Goal: Task Accomplishment & Management: Manage account settings

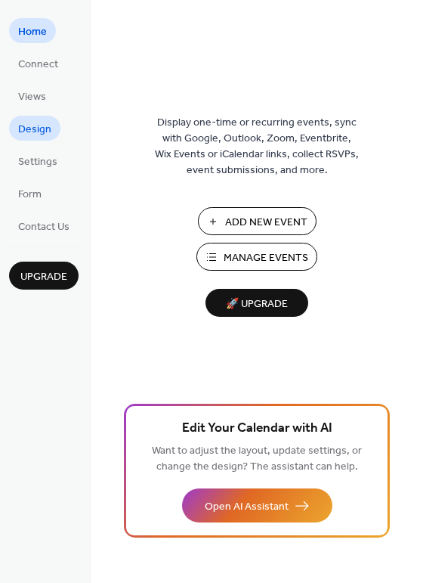
click at [47, 134] on span "Design" at bounding box center [34, 130] width 33 height 16
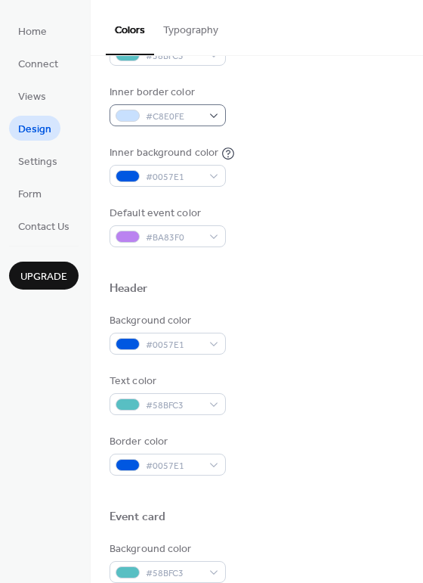
scroll to position [336, 0]
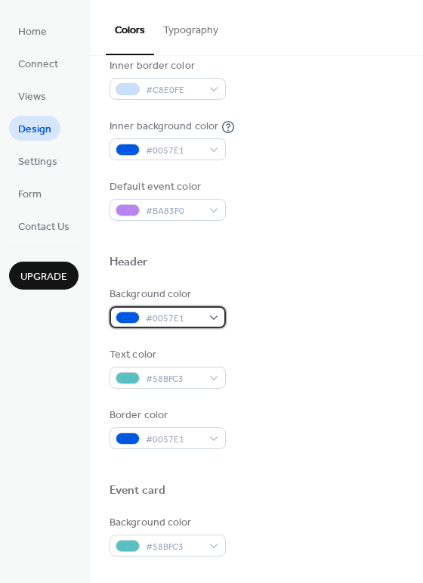
click at [187, 316] on span "#0057E1" at bounding box center [174, 319] width 56 height 16
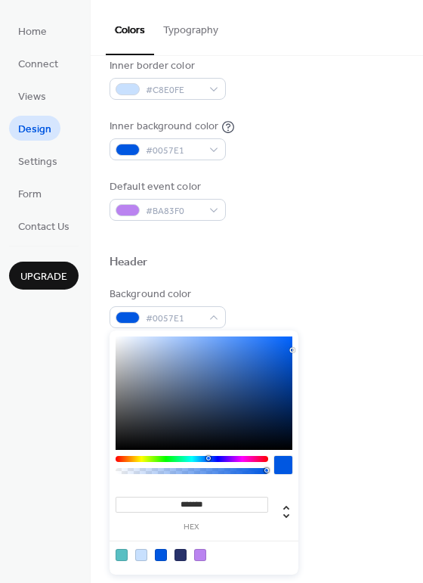
type input "*******"
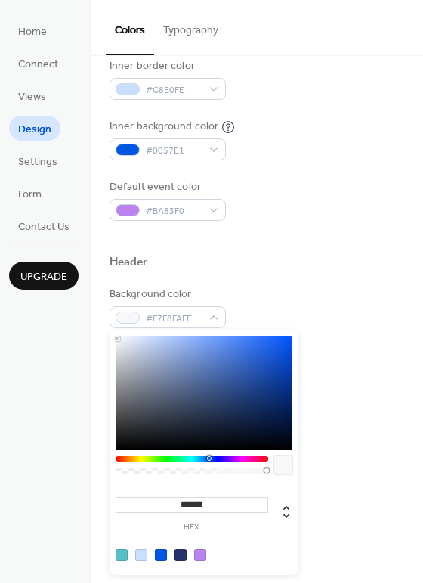
click at [118, 339] on div at bounding box center [204, 392] width 177 height 113
click at [383, 332] on div "Background color #F7F8FAFF Text color #58BFC3 Border color #0057E1" at bounding box center [257, 368] width 295 height 163
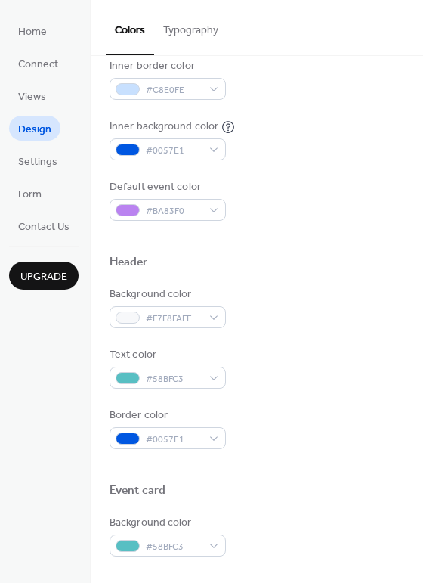
scroll to position [420, 0]
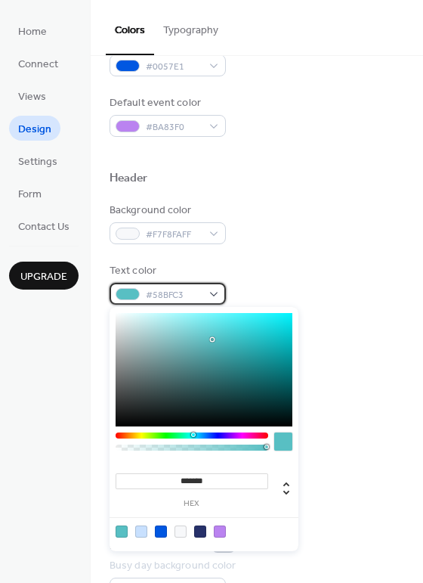
click at [169, 297] on span "#58BFC3" at bounding box center [174, 295] width 56 height 16
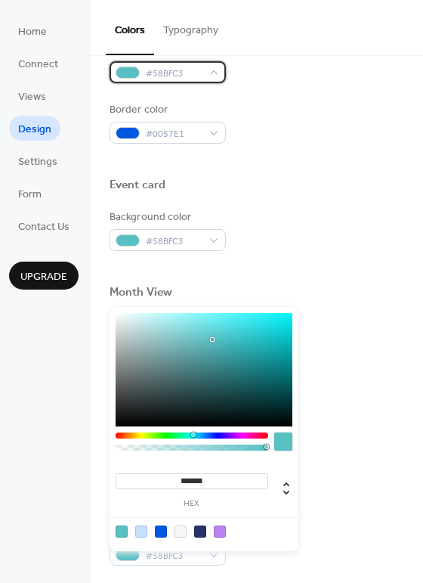
scroll to position [646, 0]
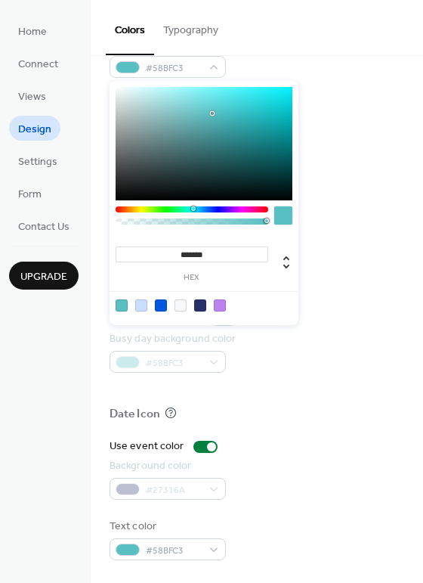
click at [290, 418] on div "Date Icon" at bounding box center [257, 417] width 295 height 20
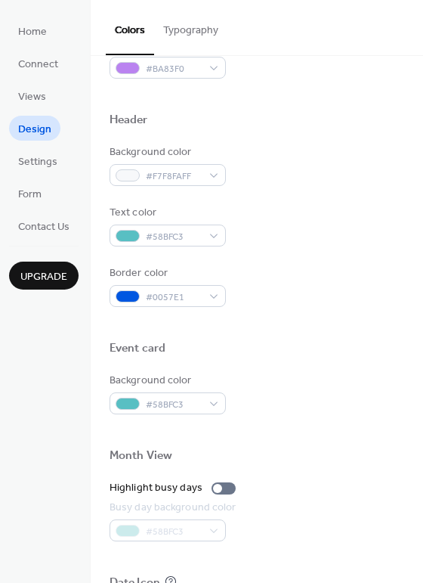
scroll to position [394, 0]
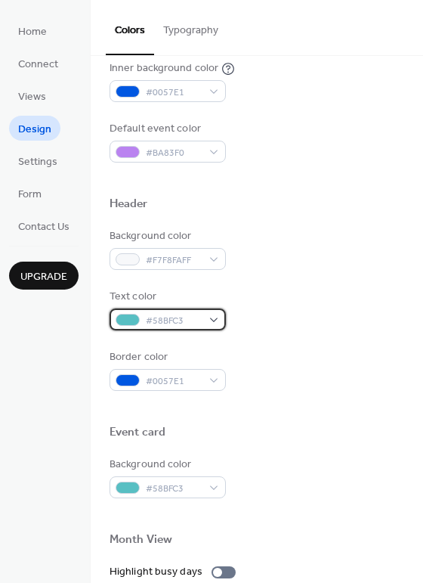
click at [187, 320] on span "#58BFC3" at bounding box center [174, 321] width 56 height 16
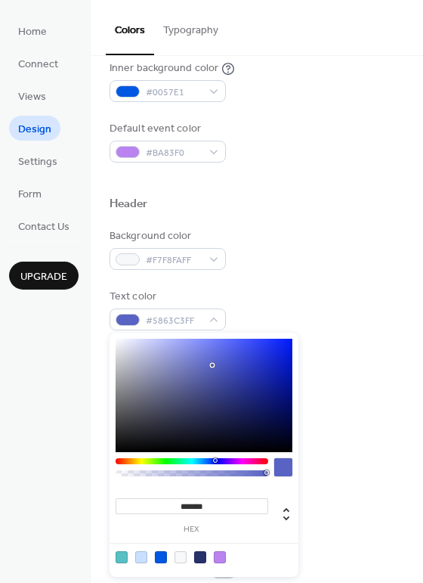
type input "*******"
click at [215, 458] on div at bounding box center [192, 461] width 153 height 6
click at [367, 308] on div "Text color #5860C3FF" at bounding box center [257, 310] width 295 height 42
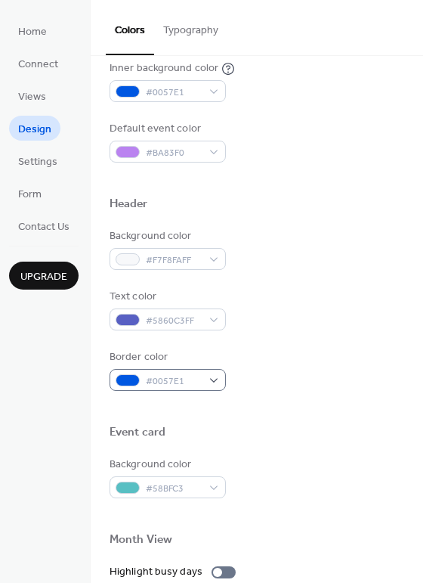
scroll to position [478, 0]
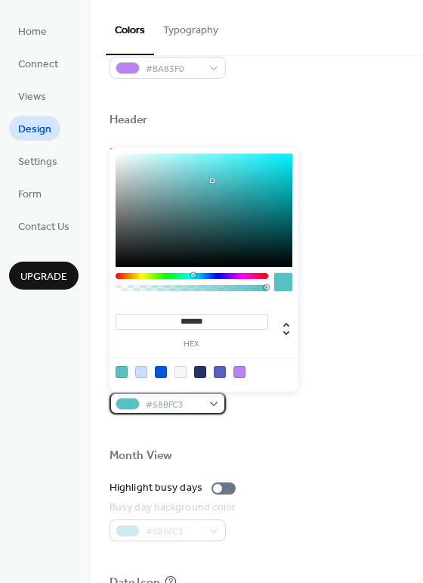
click at [190, 397] on span "#58BFC3" at bounding box center [174, 405] width 56 height 16
click at [181, 373] on div at bounding box center [181, 372] width 12 height 12
type input "*******"
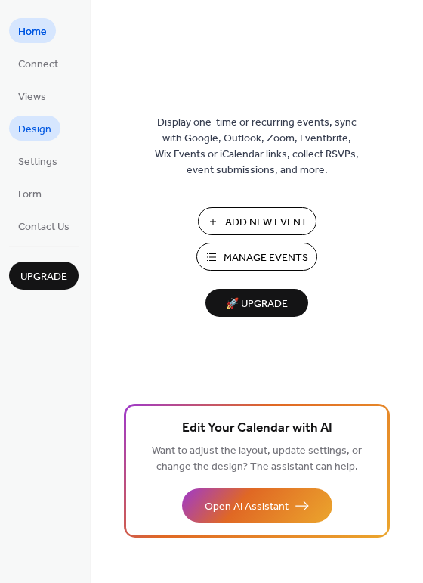
click at [50, 132] on link "Design" at bounding box center [34, 128] width 51 height 25
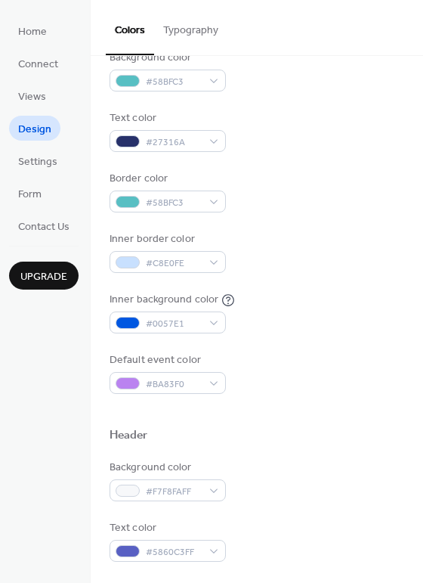
scroll to position [168, 0]
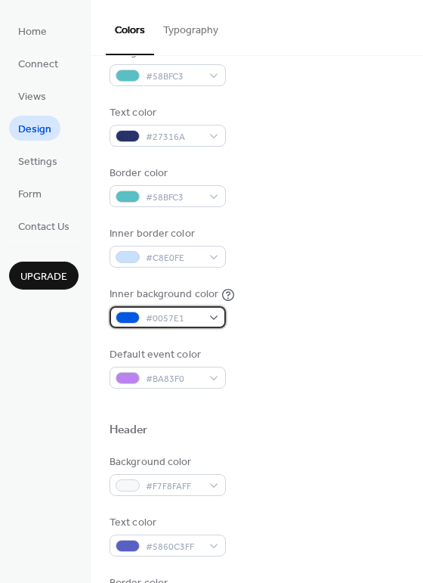
click at [213, 314] on div "#0057E1" at bounding box center [168, 317] width 116 height 22
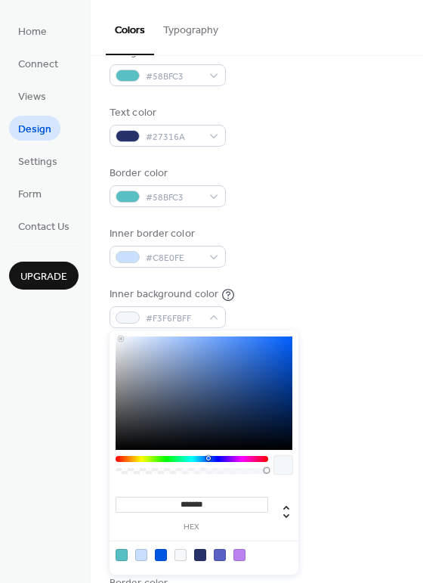
type input "*******"
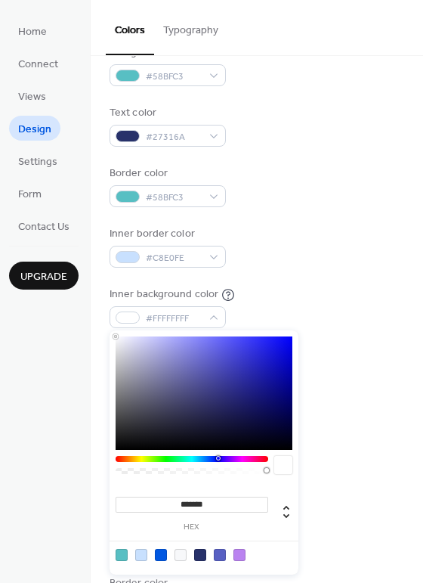
drag, startPoint x: 122, startPoint y: 339, endPoint x: 102, endPoint y: 331, distance: 22.0
click at [102, 331] on body "Home Connect Views Design Settings Form Contact Us Upgrade Design Upgrade Color…" at bounding box center [211, 291] width 423 height 583
click at [331, 253] on div "Inner border color #C8E0FE" at bounding box center [257, 247] width 295 height 42
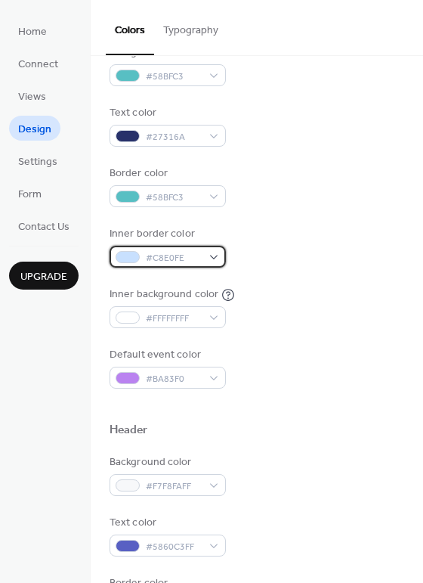
click at [200, 262] on span "#C8E0FE" at bounding box center [174, 258] width 56 height 16
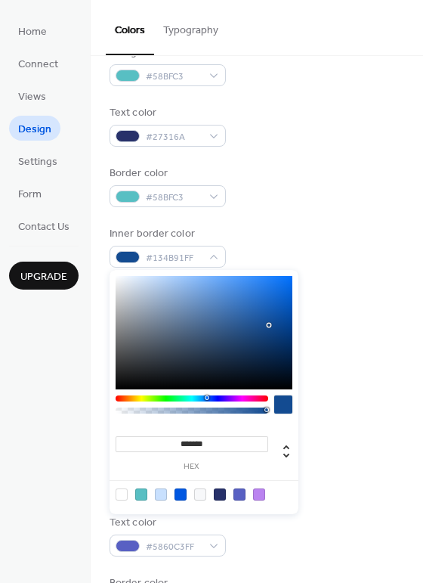
type input "*******"
click at [268, 327] on div at bounding box center [204, 332] width 177 height 113
